Goal: Entertainment & Leisure: Consume media (video, audio)

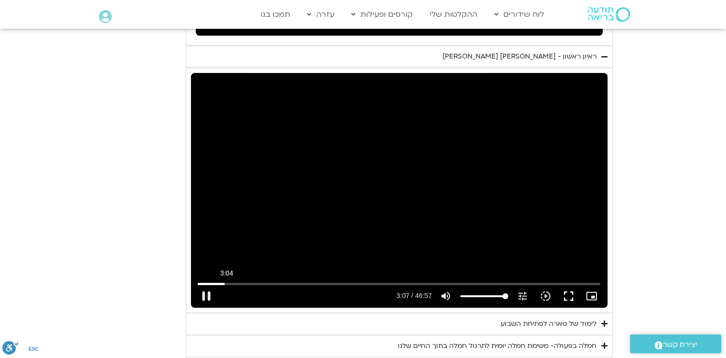
drag, startPoint x: 302, startPoint y: 279, endPoint x: 217, endPoint y: 278, distance: 84.5
click at [220, 281] on input "Seek" at bounding box center [399, 284] width 403 height 6
drag, startPoint x: 205, startPoint y: 279, endPoint x: 189, endPoint y: 280, distance: 16.4
click at [201, 280] on div "Skip Ad 0:28 play_arrow 2:18 / 46:57 volume_up Mute tune Resolution Auto 720p s…" at bounding box center [399, 292] width 409 height 31
click at [204, 282] on input "Seek" at bounding box center [399, 284] width 403 height 6
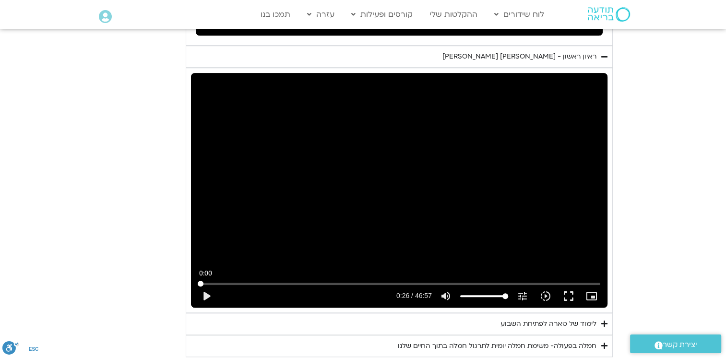
type input "0"
click at [200, 283] on input "Seek" at bounding box center [399, 284] width 403 height 6
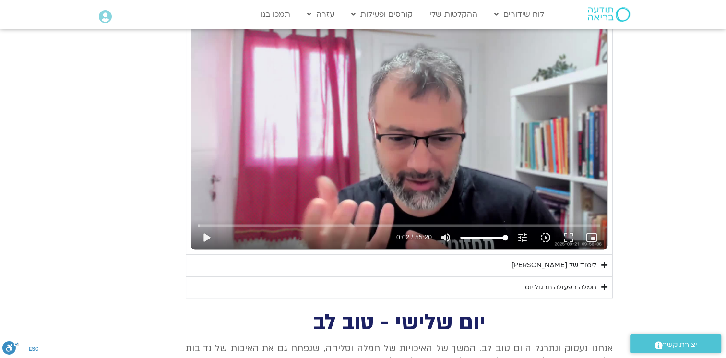
scroll to position [672, 0]
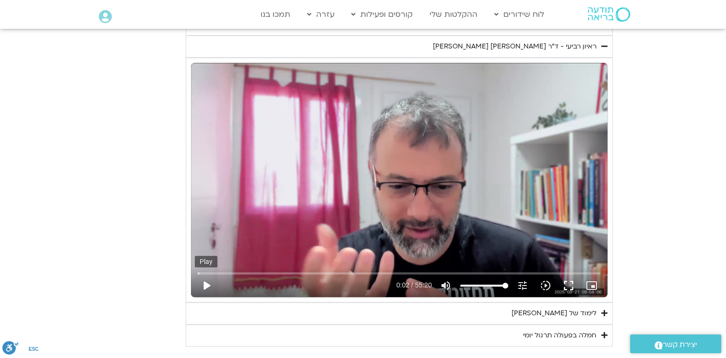
click at [204, 283] on button "play_arrow" at bounding box center [206, 285] width 23 height 23
click at [570, 283] on button "fullscreen" at bounding box center [568, 285] width 23 height 23
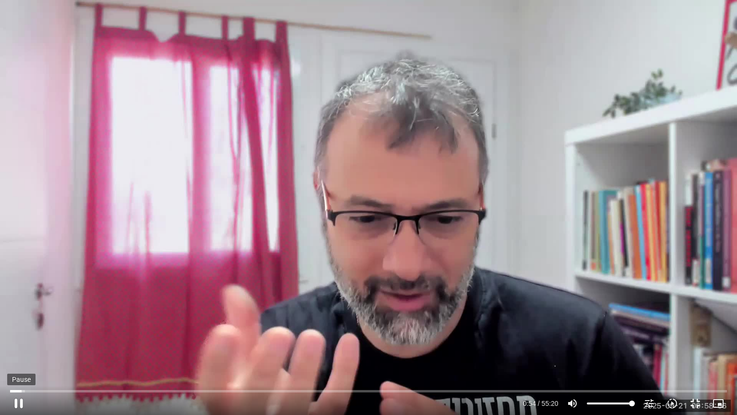
click at [19, 358] on button "pause" at bounding box center [18, 403] width 23 height 23
click at [13, 358] on button "play_arrow" at bounding box center [18, 403] width 23 height 23
click at [44, 297] on div "Skip Ad 0:55 pause 5:09 / 55:20 volume_up Mute tune Resolution Auto 720p slow_m…" at bounding box center [368, 207] width 737 height 415
click at [48, 309] on div "Skip Ad 0:55 play_arrow 5:09 / 55:20 volume_up Mute tune Resolution Auto 720p s…" at bounding box center [368, 207] width 737 height 415
click at [129, 270] on div "Skip Ad 0:55 pause 9:13 / 55:20 volume_up Mute tune Resolution Auto 720p slow_m…" at bounding box center [368, 207] width 737 height 415
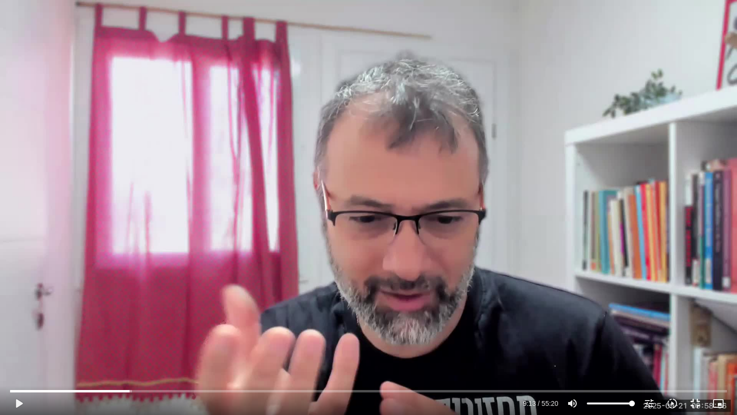
click at [129, 270] on div "Skip Ad 0:55 play_arrow 9:13 / 55:20 volume_up Mute tune Resolution Auto 720p s…" at bounding box center [368, 207] width 737 height 415
click at [693, 358] on button "fullscreen_exit" at bounding box center [695, 403] width 23 height 23
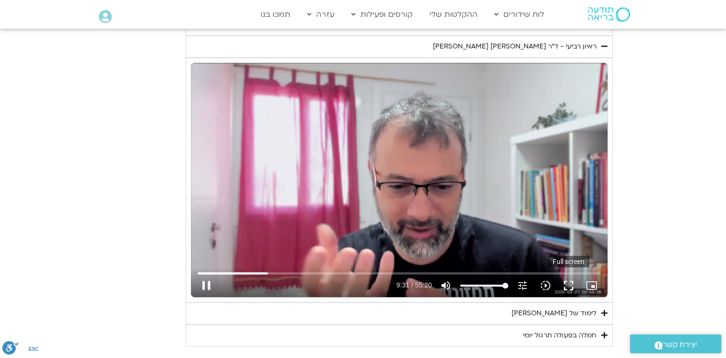
click at [568, 285] on button "fullscreen" at bounding box center [568, 285] width 23 height 23
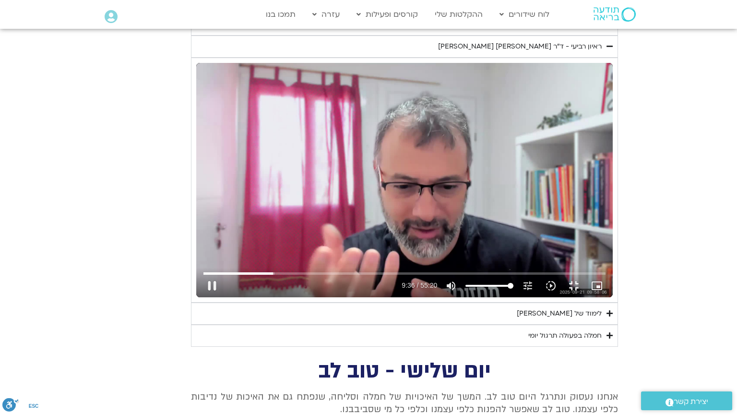
type input "576.273032"
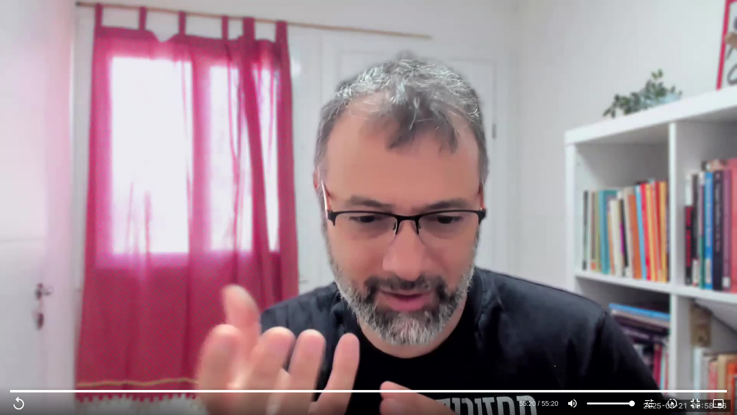
click at [0, 358] on div "Accordion. Open links with Enter or Space, close with Escape, and navigate with…" at bounding box center [368, 400] width 737 height 29
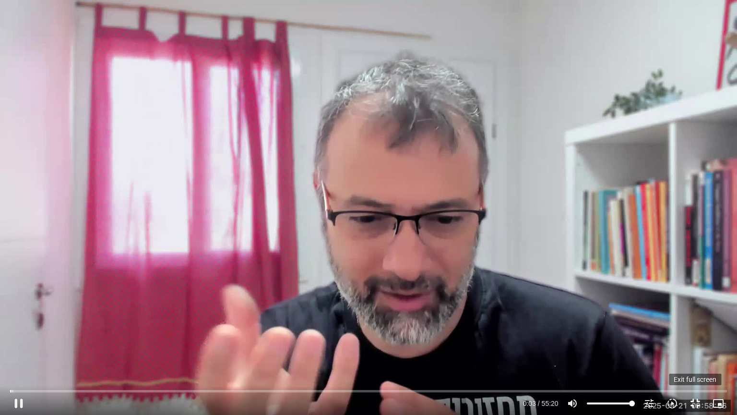
click at [691, 358] on button "fullscreen_exit" at bounding box center [695, 403] width 23 height 23
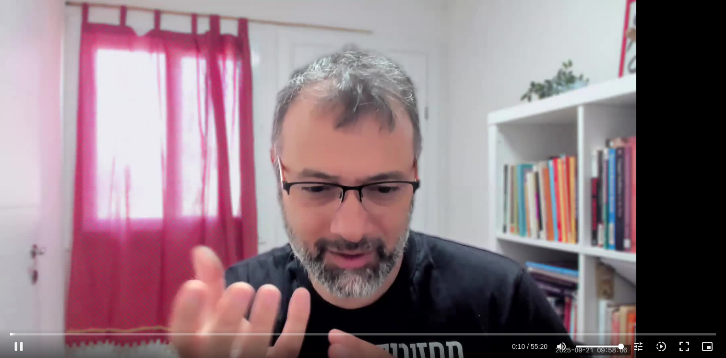
scroll to position [768, 0]
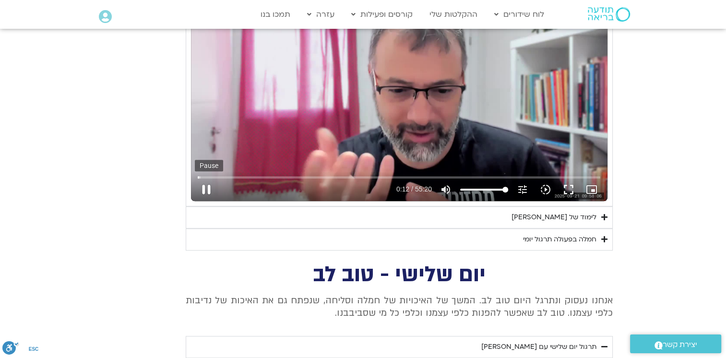
click at [205, 187] on button "pause" at bounding box center [206, 189] width 23 height 23
type input "12.798044"
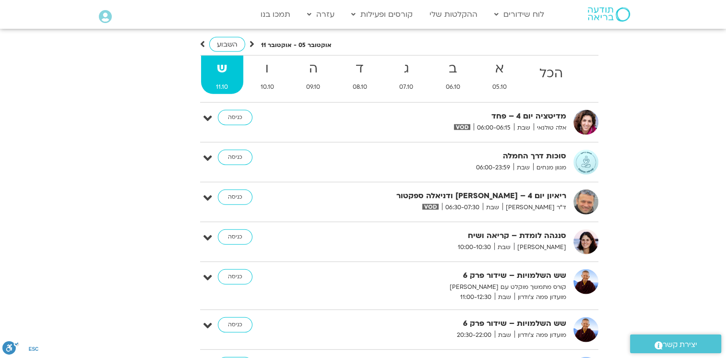
scroll to position [2641, 0]
